Goal: Task Accomplishment & Management: Manage account settings

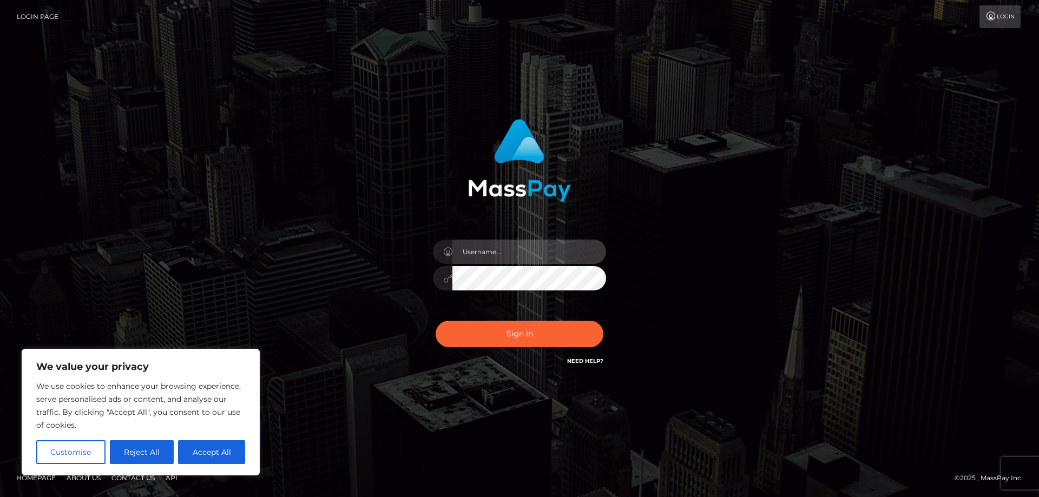
click at [485, 247] on input "text" at bounding box center [529, 252] width 154 height 24
paste input "ap.wight"
type input "ap.wight"
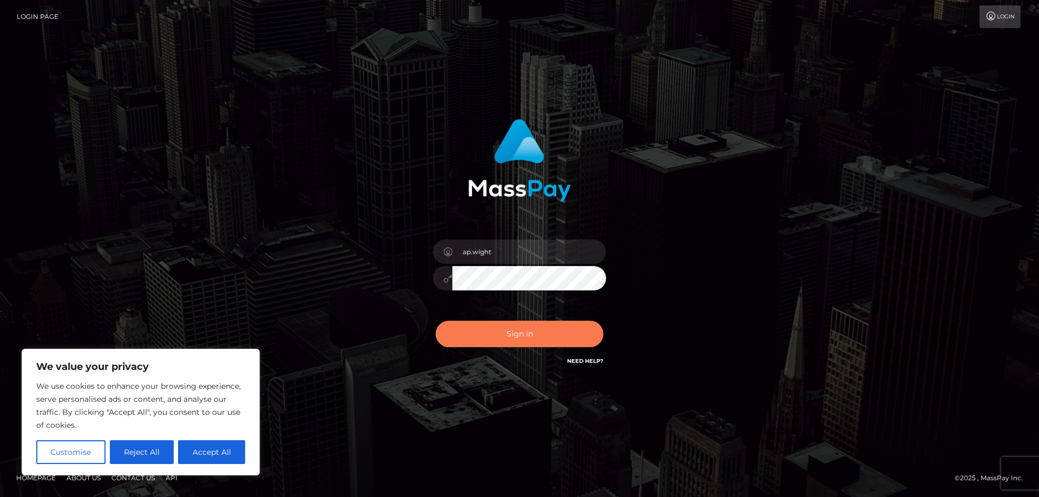
click at [505, 338] on button "Sign in" at bounding box center [520, 334] width 168 height 27
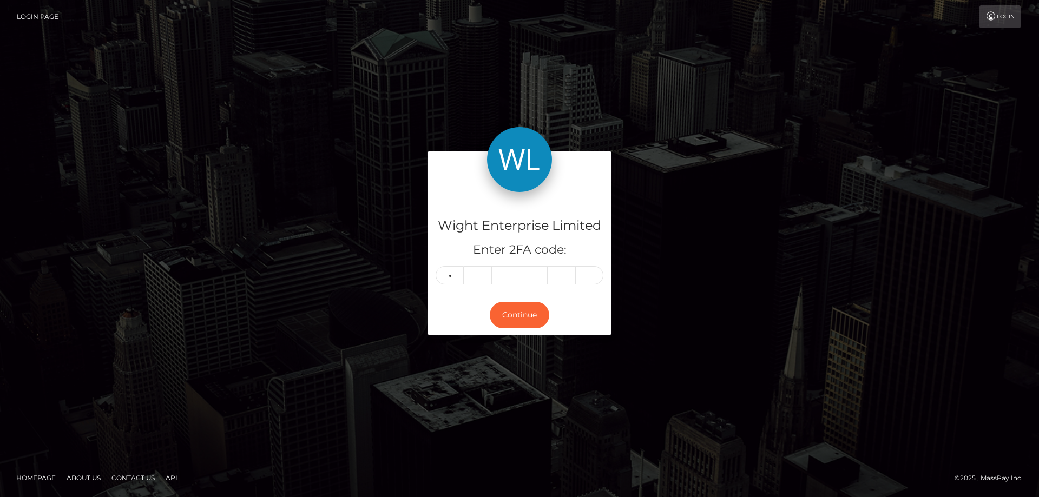
type input "1"
type input "9"
type input "7"
type input "4"
type input "0"
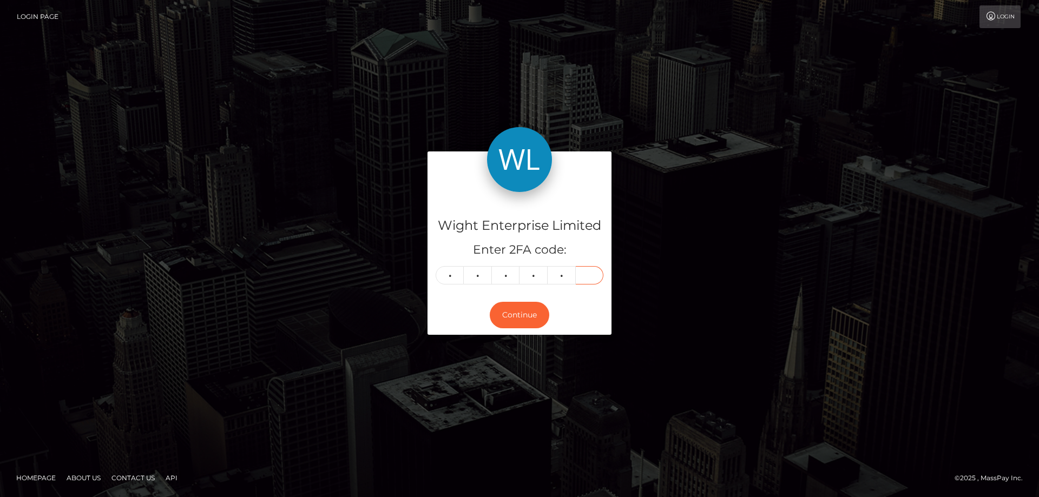
type input "6"
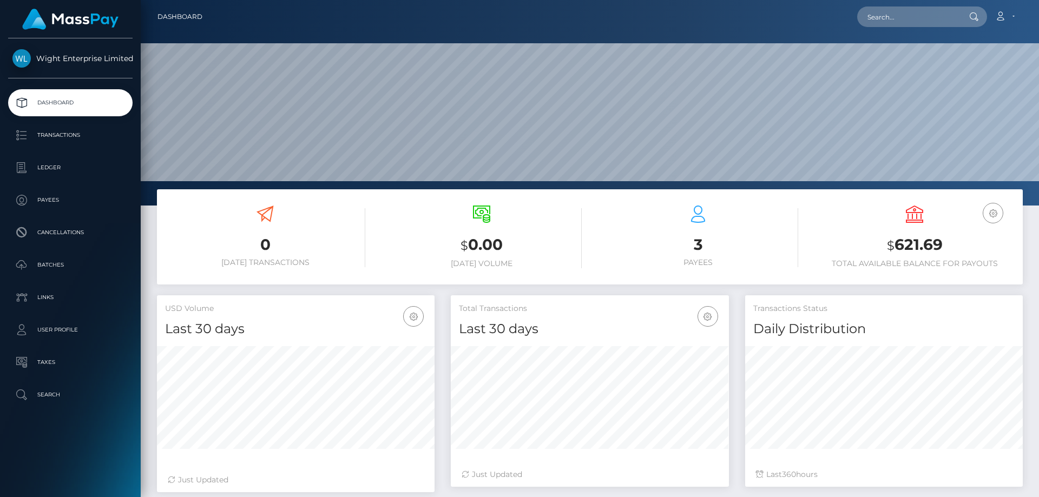
scroll to position [192, 278]
click at [47, 168] on p "Ledger" at bounding box center [70, 168] width 116 height 16
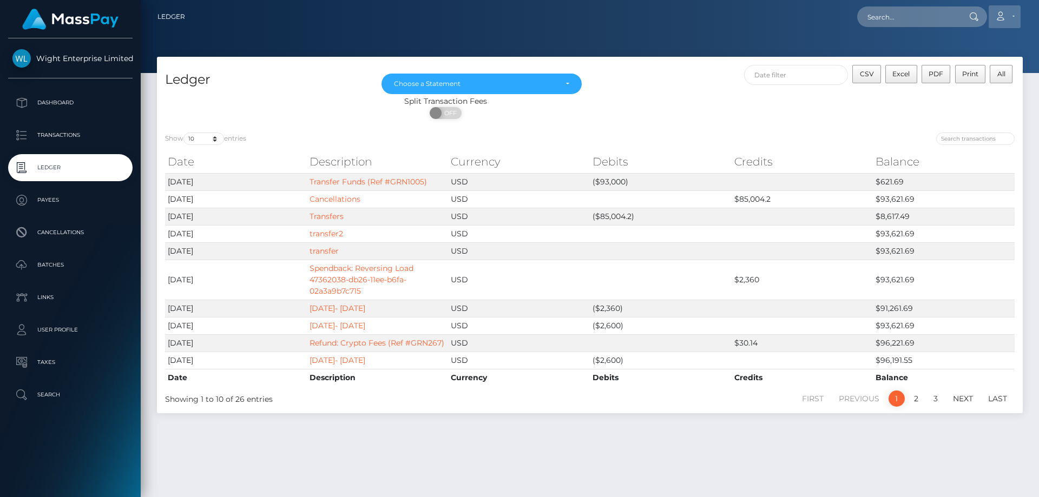
click at [1010, 18] on link "Account" at bounding box center [1005, 16] width 32 height 23
click at [964, 67] on link "Logout" at bounding box center [979, 70] width 87 height 20
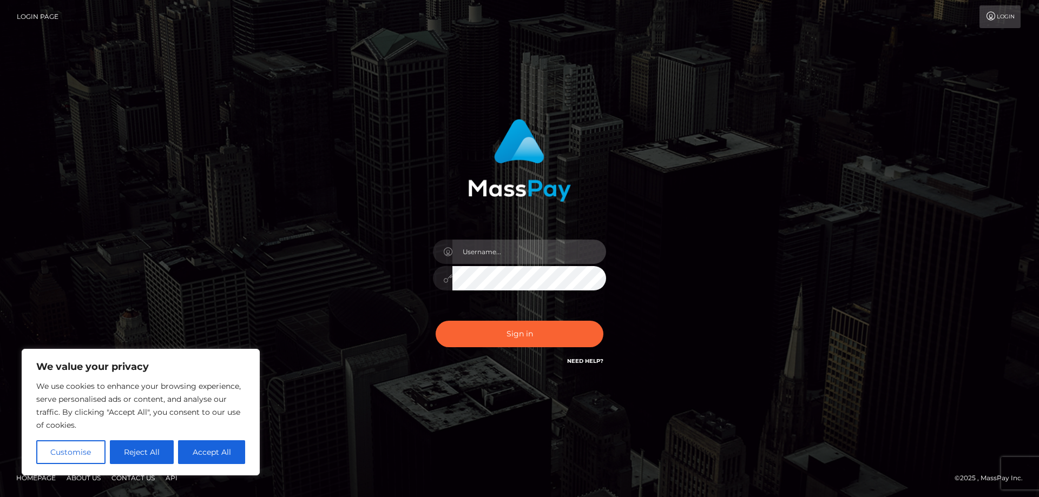
click at [482, 250] on input "text" at bounding box center [529, 252] width 154 height 24
paste input "ap.vent"
type input "ap.vent"
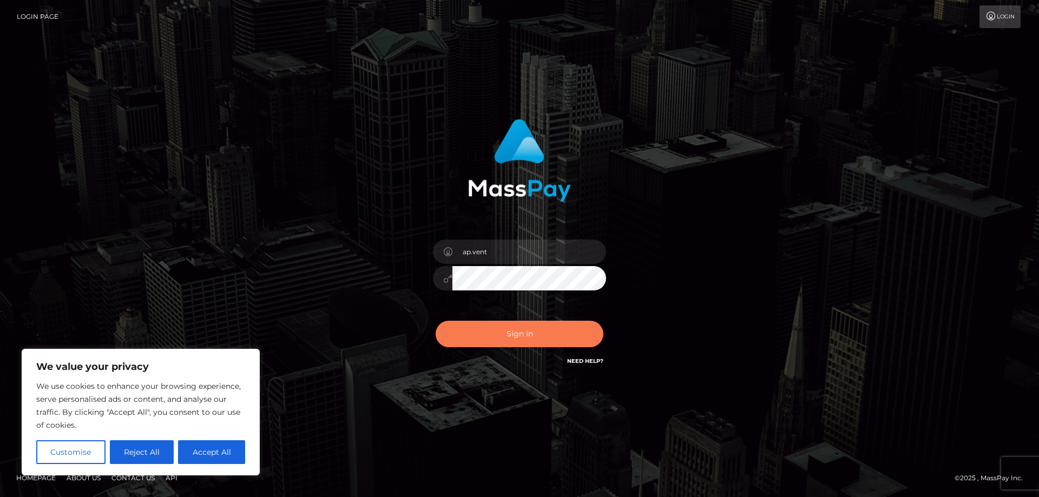
click at [514, 343] on button "Sign in" at bounding box center [520, 334] width 168 height 27
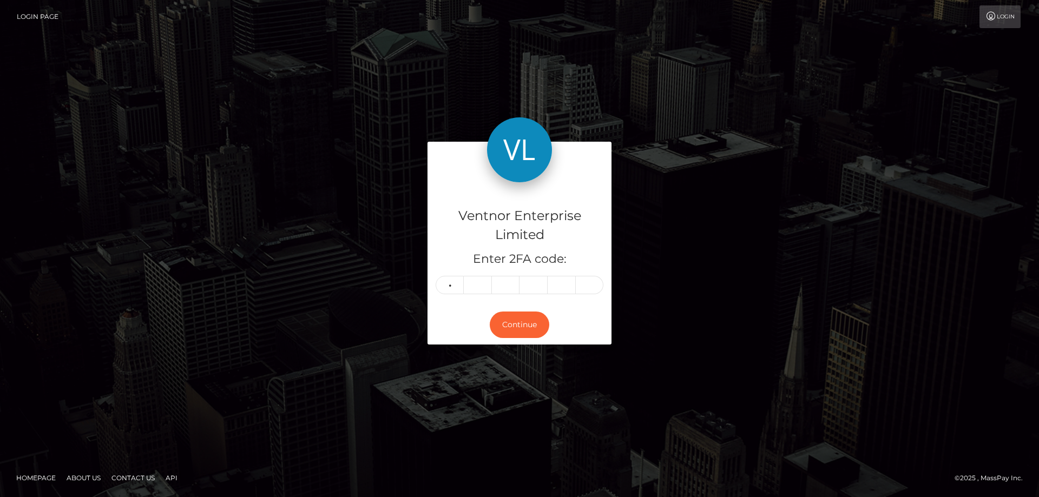
type input "6"
type input "4"
type input "7"
type input "3"
type input "6"
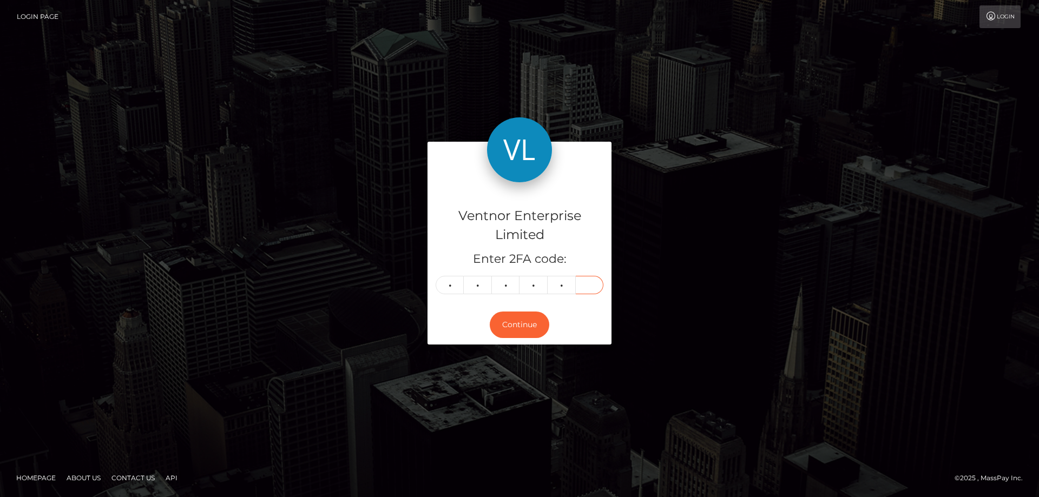
type input "2"
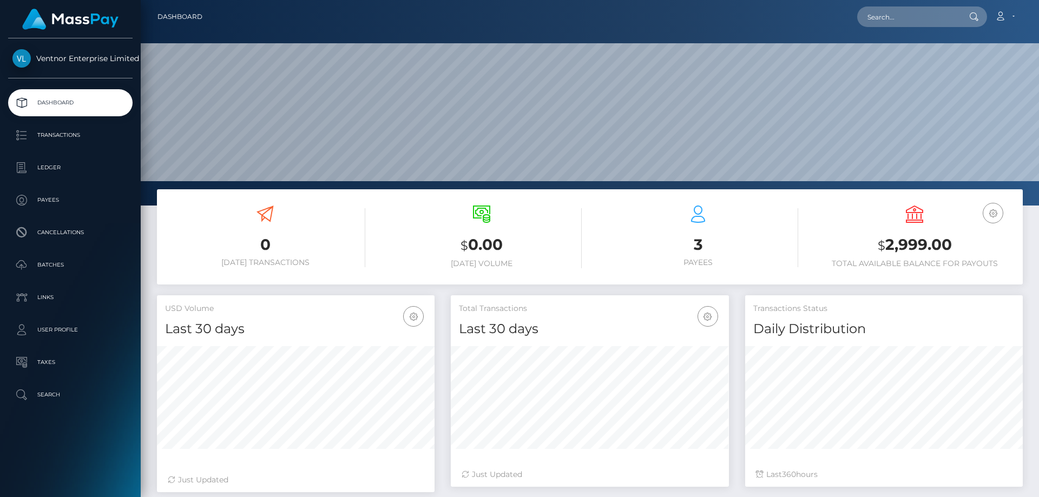
scroll to position [192, 278]
click at [44, 165] on p "Ledger" at bounding box center [70, 168] width 116 height 16
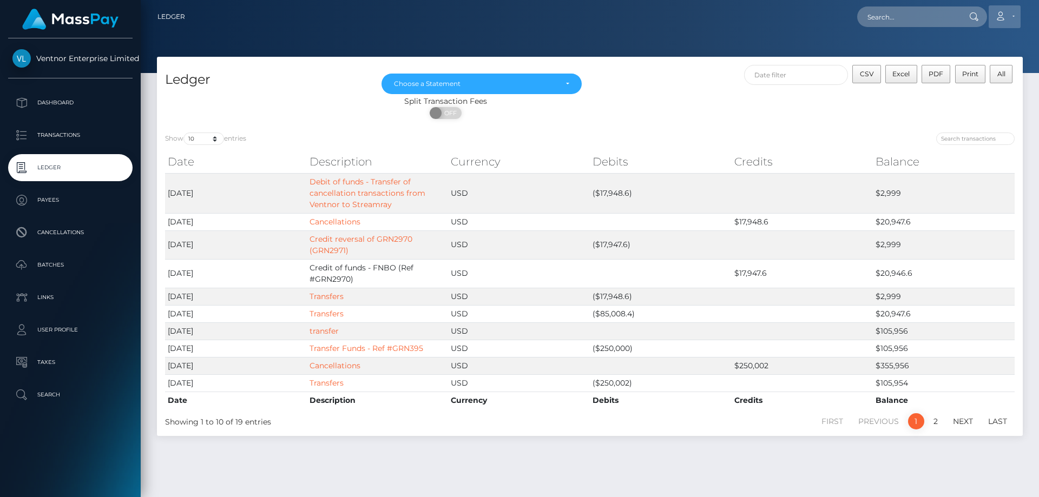
click at [1010, 11] on link "Account" at bounding box center [1005, 16] width 32 height 23
click at [961, 67] on link "Logout" at bounding box center [979, 70] width 87 height 20
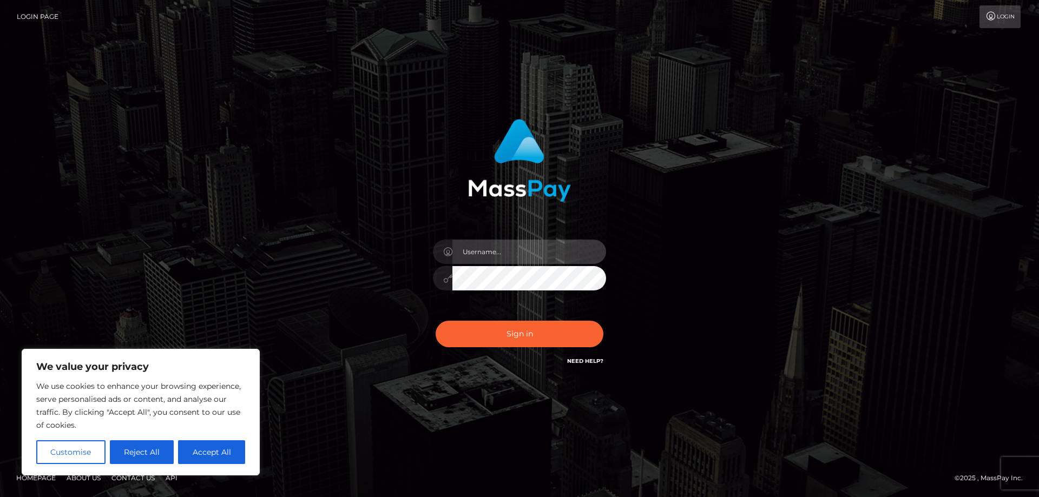
click at [490, 249] on input "text" at bounding box center [529, 252] width 154 height 24
paste input "ap.mb"
type input "ap.mb"
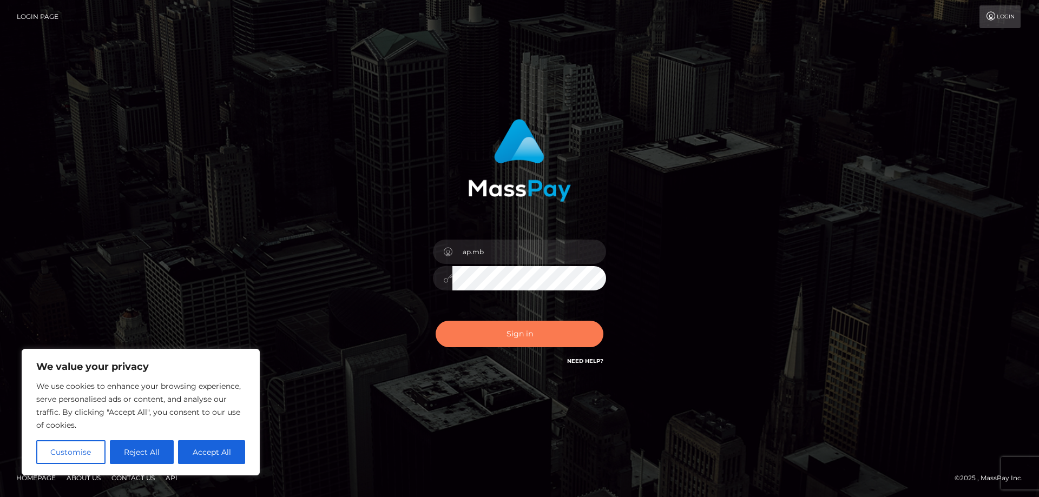
click at [506, 342] on button "Sign in" at bounding box center [520, 334] width 168 height 27
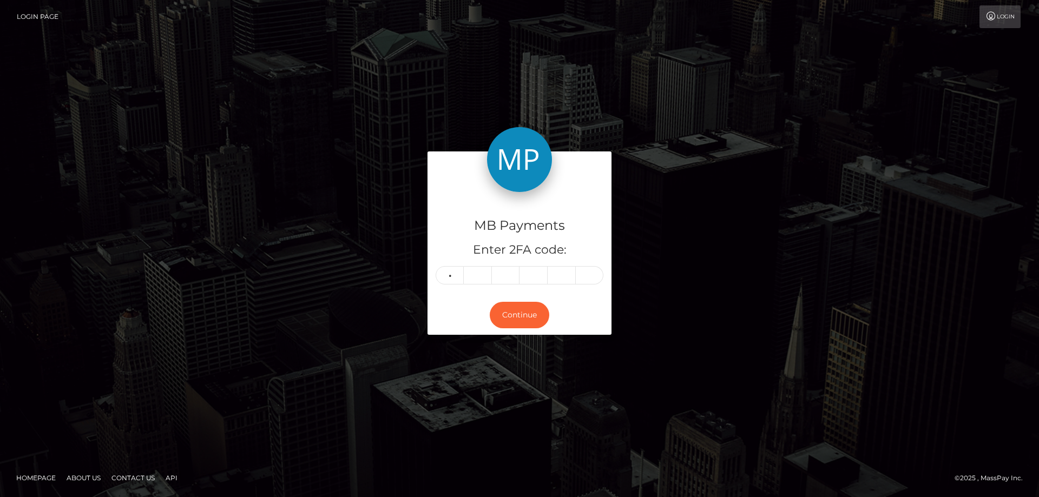
type input "6"
type input "9"
type input "7"
type input "4"
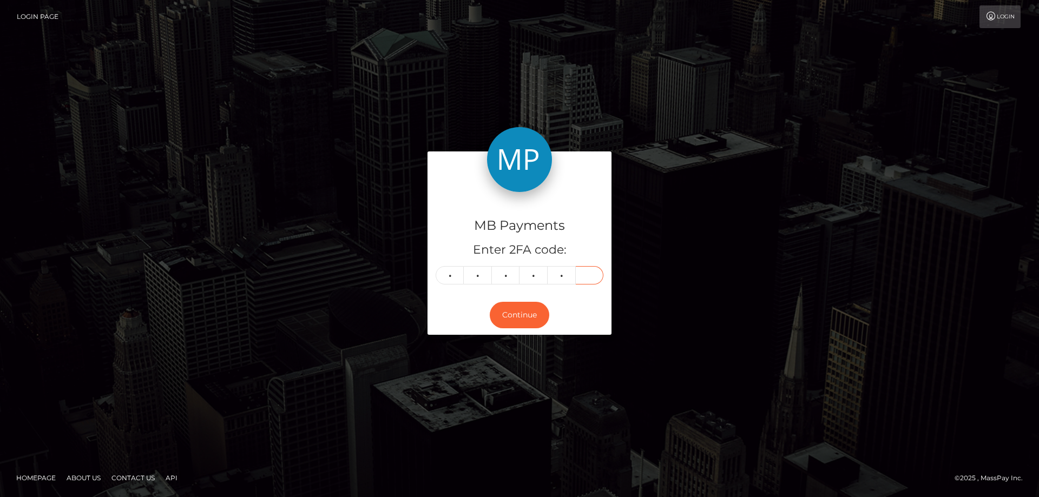
type input "4"
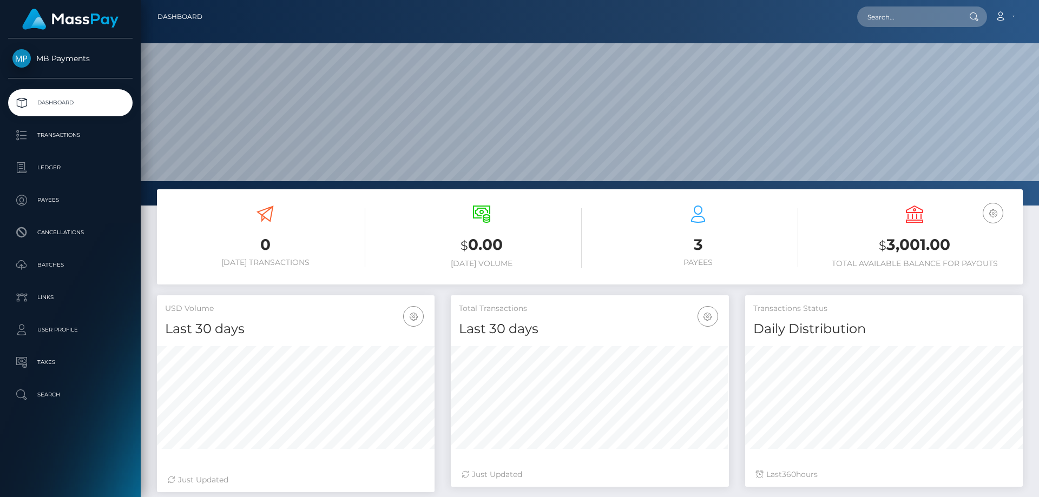
scroll to position [192, 278]
click at [57, 165] on p "Ledger" at bounding box center [70, 168] width 116 height 16
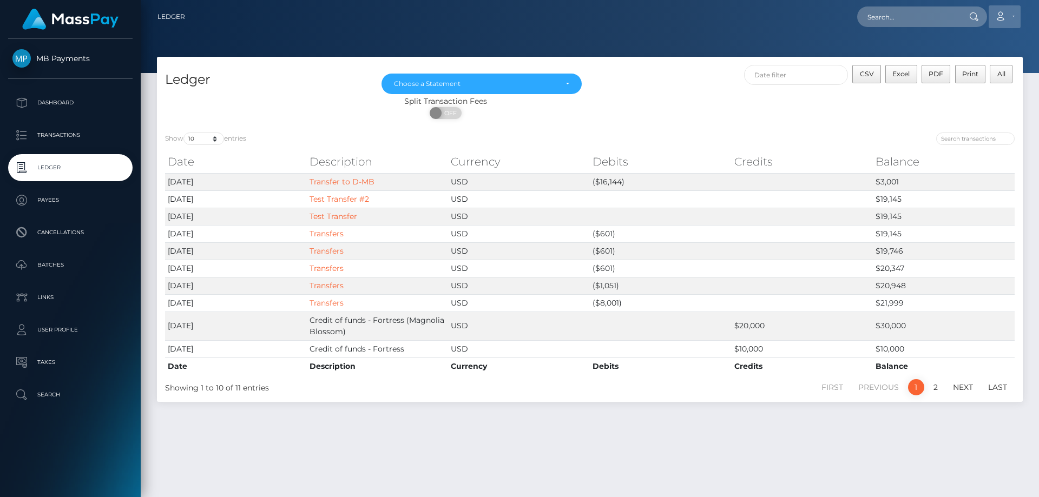
click at [1012, 20] on link "Account" at bounding box center [1005, 16] width 32 height 23
click at [965, 69] on link "Logout" at bounding box center [979, 70] width 87 height 20
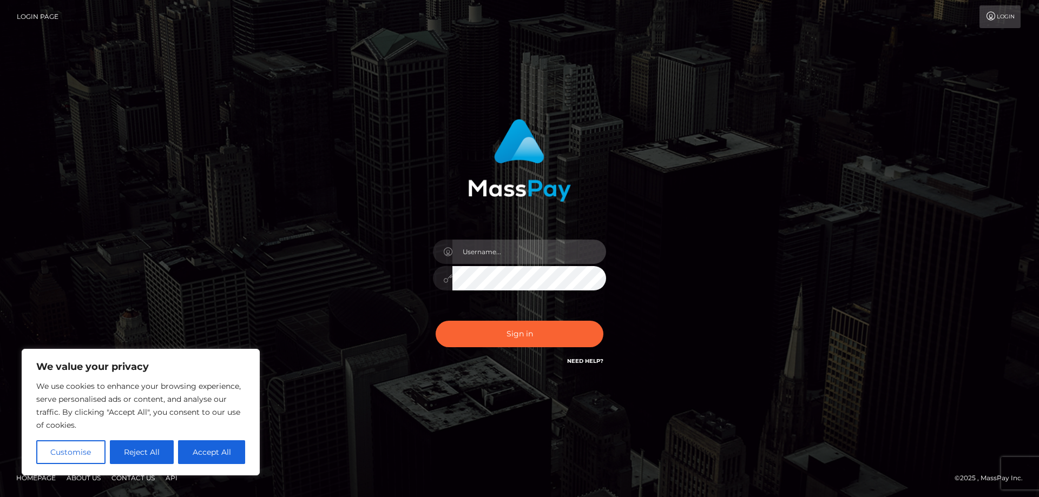
click at [491, 255] on input "text" at bounding box center [529, 252] width 154 height 24
paste input "APteam"
type input "APteam"
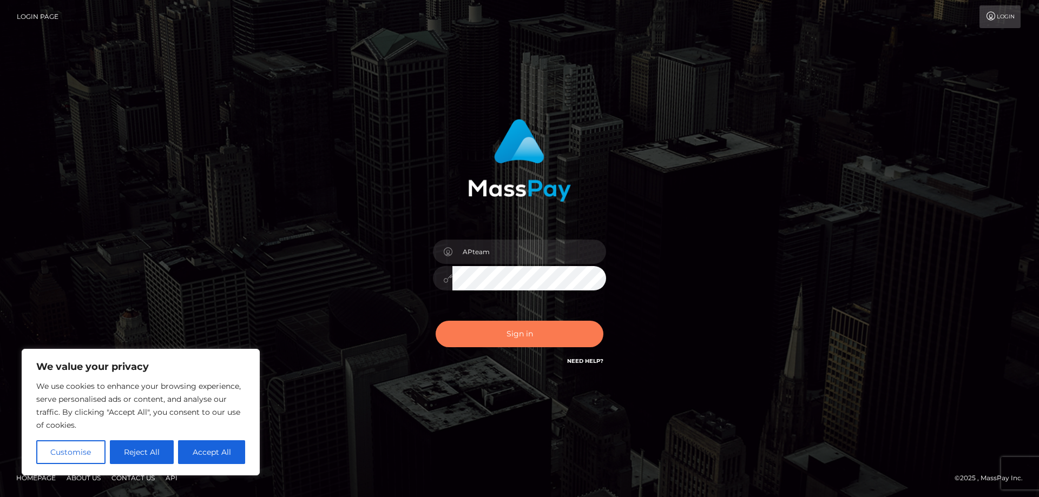
click at [501, 342] on button "Sign in" at bounding box center [520, 334] width 168 height 27
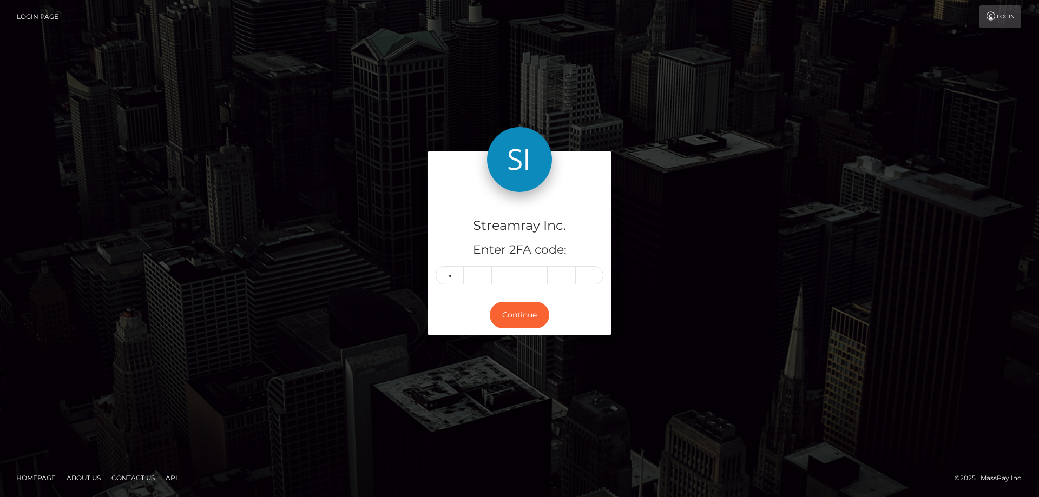
type input "0"
type input "6"
type input "9"
type input "8"
type input "4"
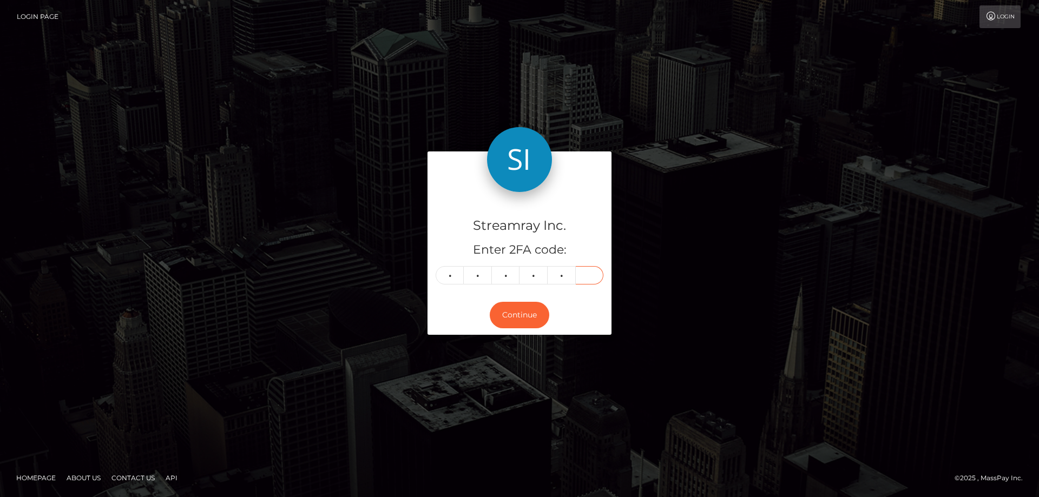
type input "1"
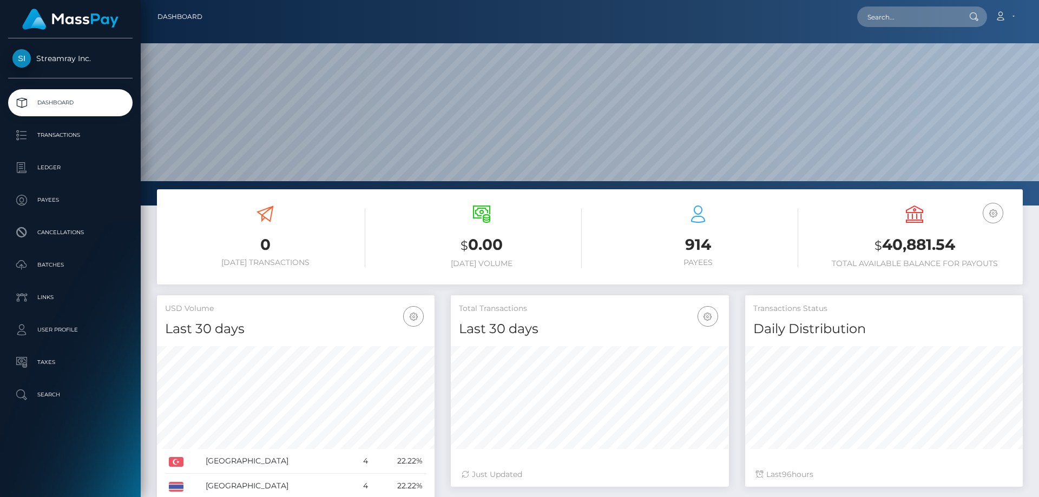
scroll to position [192, 278]
click at [57, 162] on p "Ledger" at bounding box center [70, 168] width 116 height 16
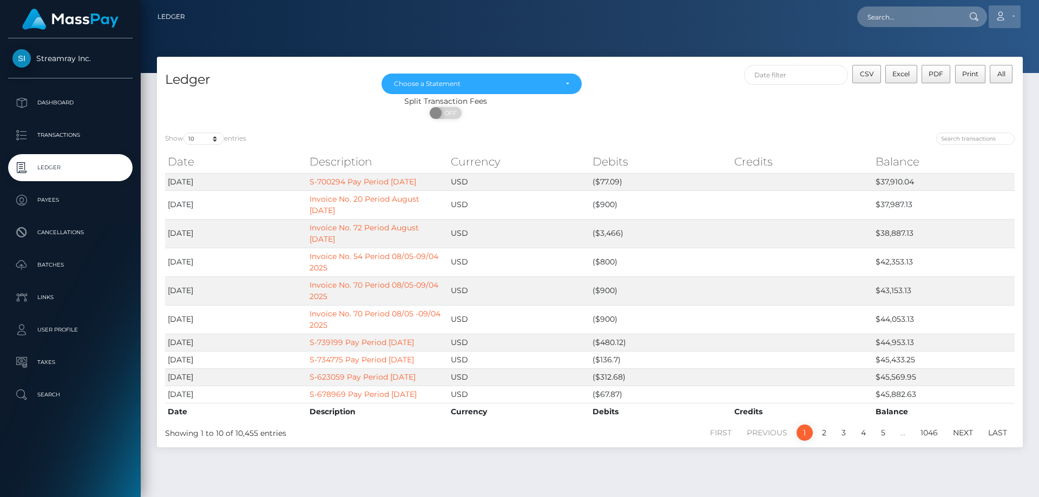
click at [1013, 16] on link "Account" at bounding box center [1005, 16] width 32 height 23
click at [960, 70] on link "Logout" at bounding box center [979, 70] width 87 height 20
